Goal: Transaction & Acquisition: Purchase product/service

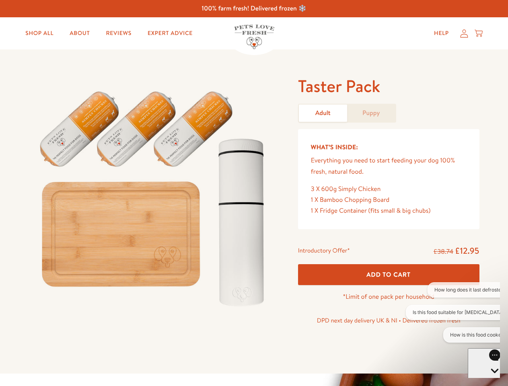
click at [254, 193] on img at bounding box center [154, 195] width 250 height 240
click at [388, 274] on span "Add To Cart" at bounding box center [388, 274] width 44 height 8
click at [453, 290] on button "How long does it last defrosted?" at bounding box center [470, 289] width 86 height 15
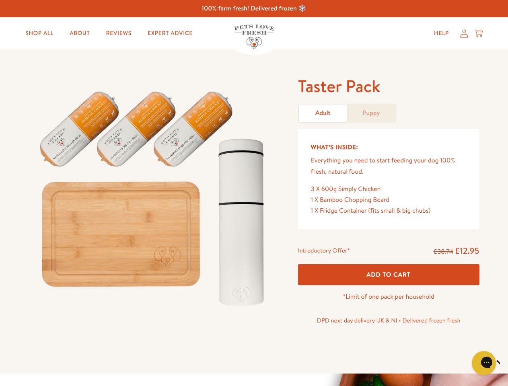
click at [461, 70] on html at bounding box center [416, 67] width 166 height 3
click at [508, 363] on icon "Close gorgias live chat" at bounding box center [512, 362] width 8 height 8
